Goal: Go to known website: Access a specific website the user already knows

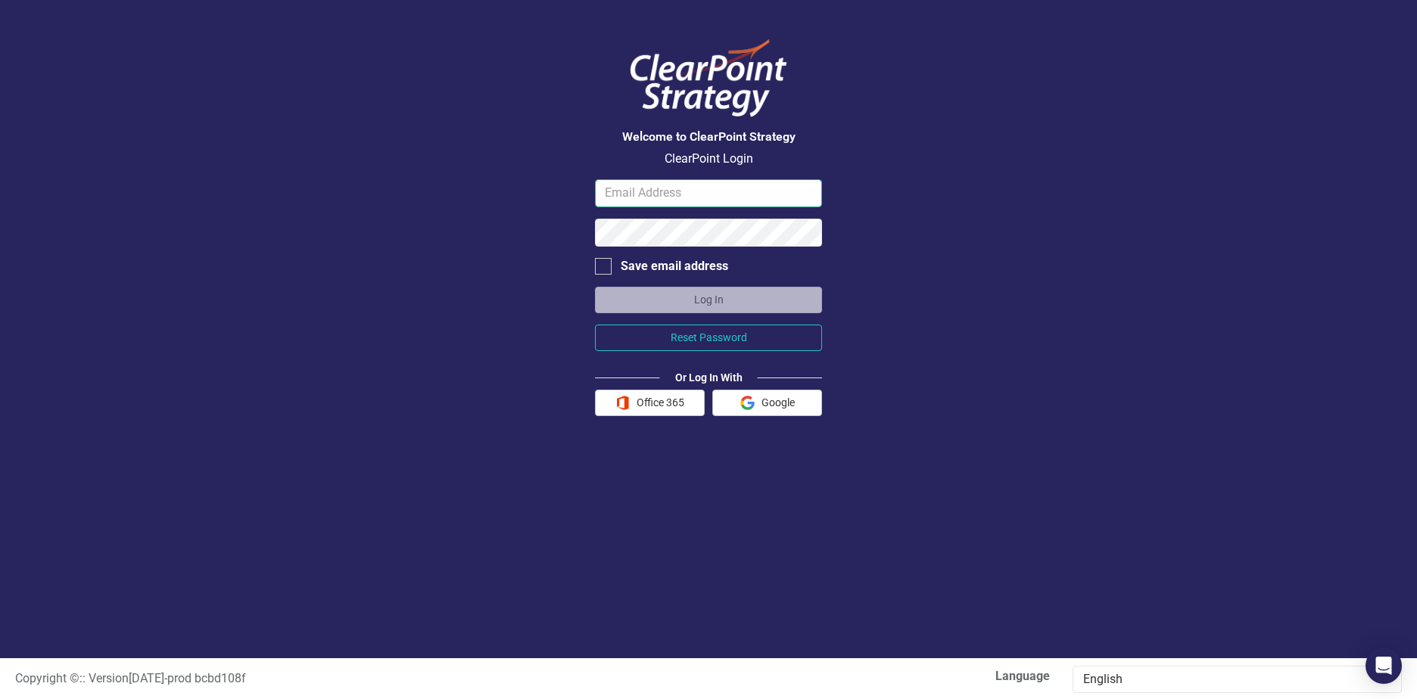
click at [703, 191] on input "email" at bounding box center [708, 193] width 227 height 28
type input "[PERSON_NAME][EMAIL_ADDRESS][PERSON_NAME][DOMAIN_NAME]"
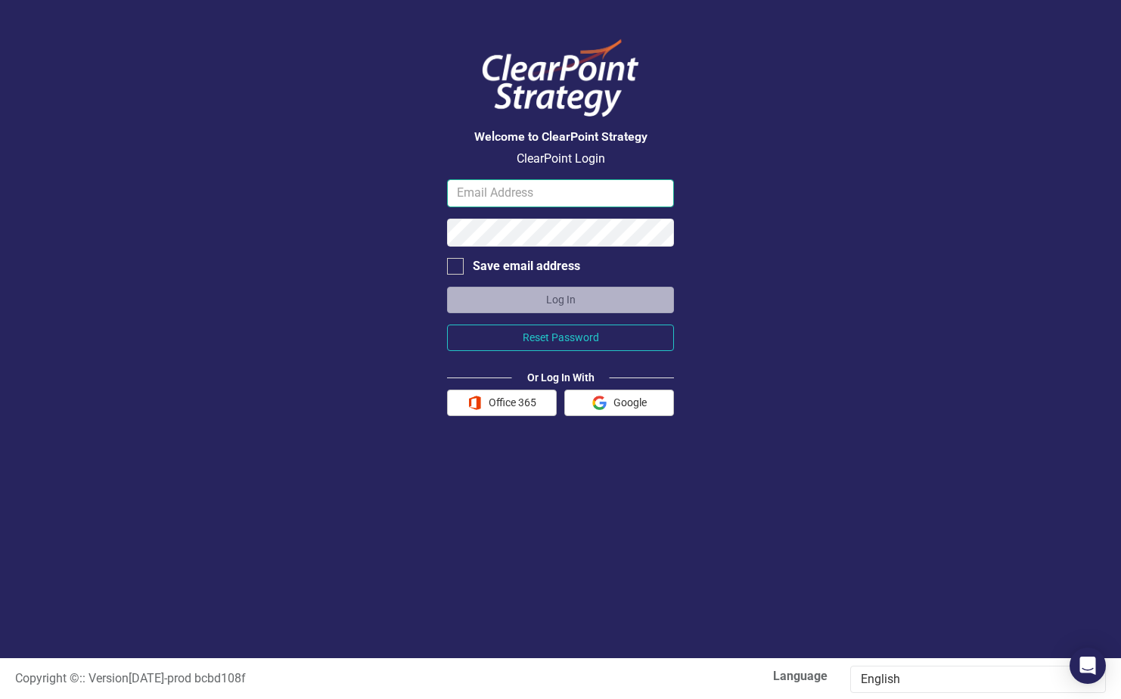
click at [484, 191] on input "email" at bounding box center [560, 193] width 227 height 28
type input "[PERSON_NAME][EMAIL_ADDRESS][PERSON_NAME][DOMAIN_NAME]"
click at [500, 406] on button "Office 365" at bounding box center [502, 403] width 110 height 26
